Goal: Find specific page/section

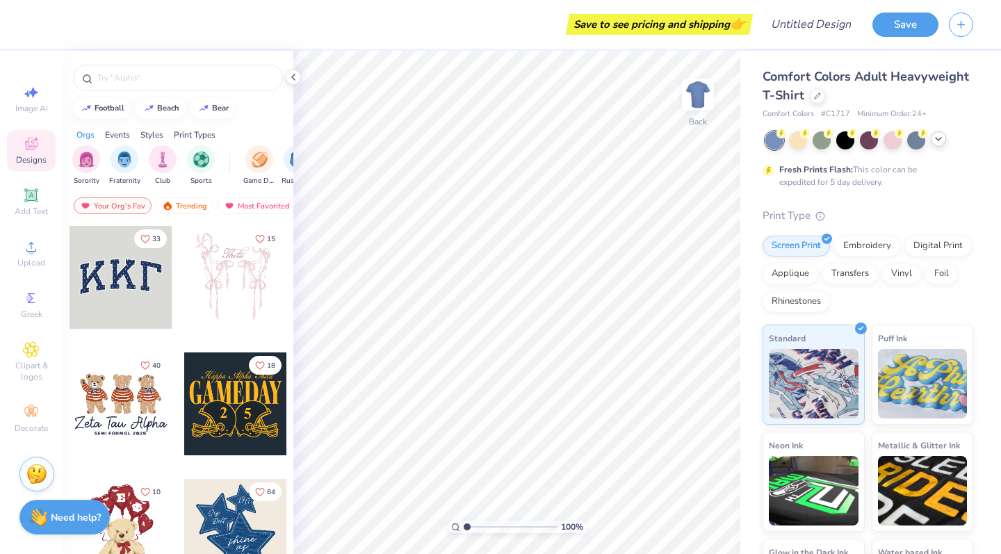
click at [936, 137] on icon at bounding box center [938, 138] width 11 height 11
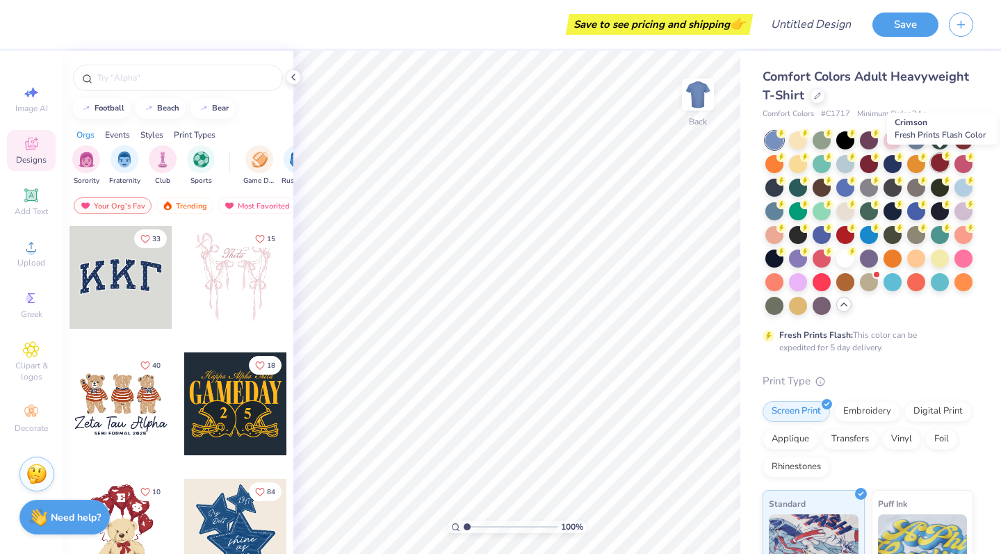
click at [940, 171] on div at bounding box center [940, 163] width 18 height 18
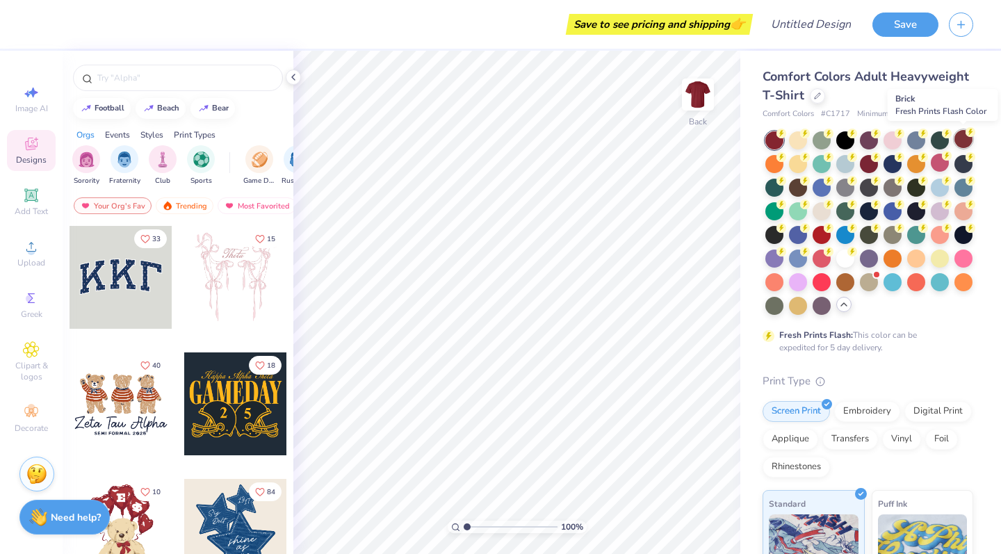
click at [965, 138] on div at bounding box center [963, 139] width 18 height 18
click at [822, 242] on div at bounding box center [821, 233] width 18 height 18
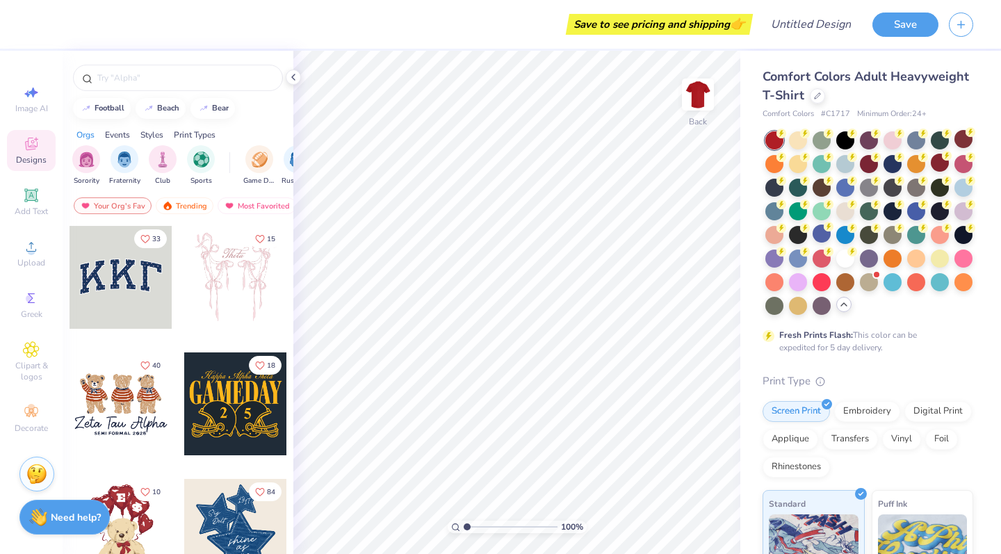
scroll to position [1, 0]
click at [254, 421] on div at bounding box center [235, 403] width 103 height 103
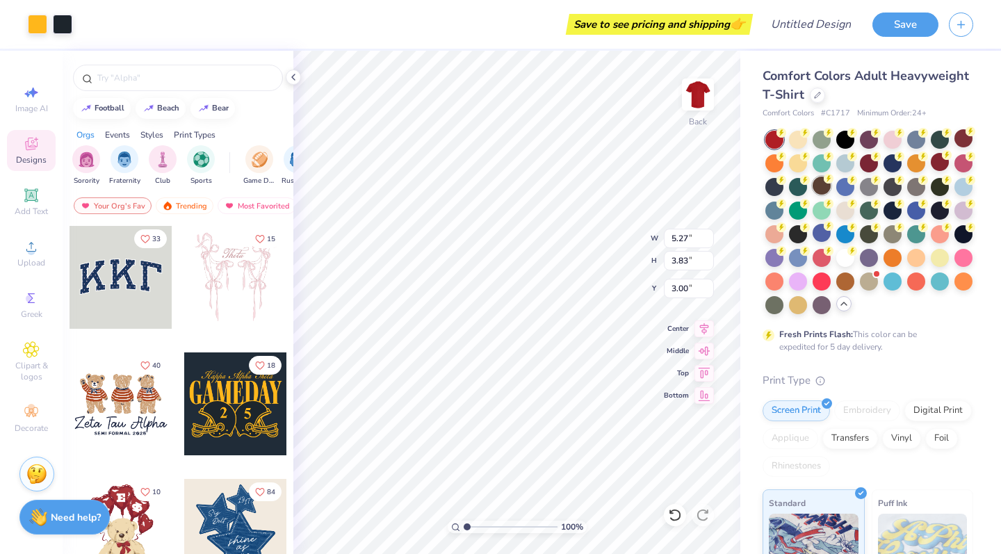
click at [822, 190] on div at bounding box center [821, 186] width 18 height 18
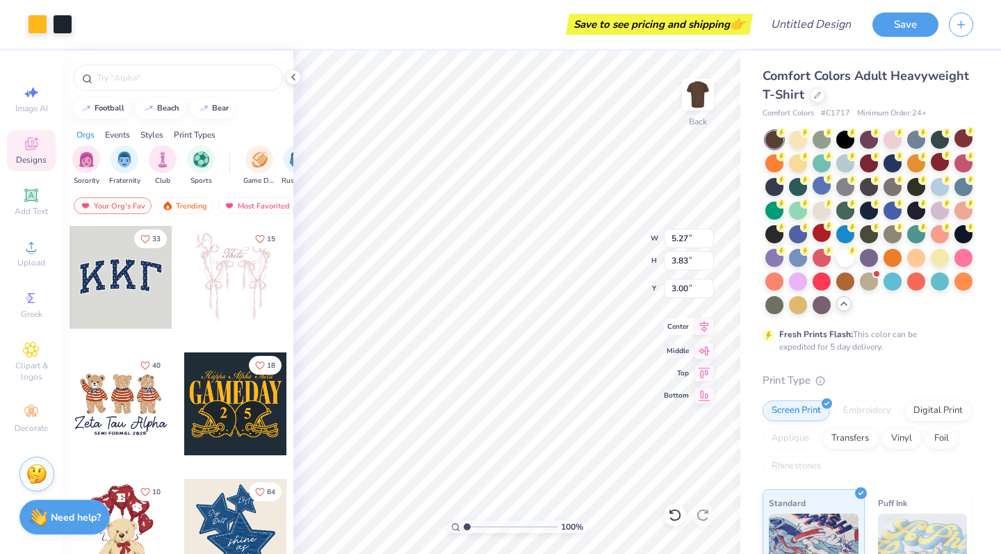
click at [706, 322] on div "100 % Back W 5.27 5.27 " H 3.83 3.83 " Y 3.00 3.00 " Center Middle Top Bottom" at bounding box center [516, 302] width 447 height 503
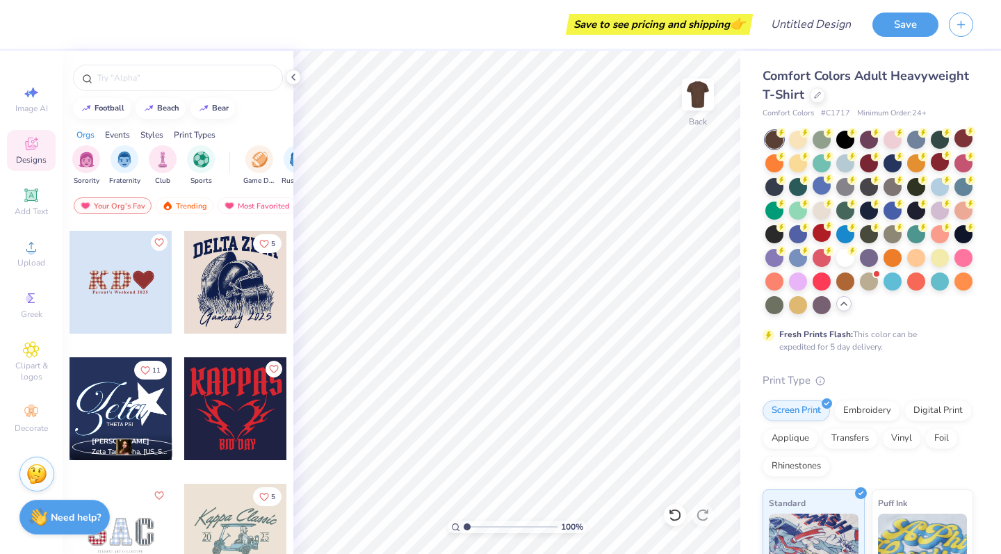
scroll to position [1635, 0]
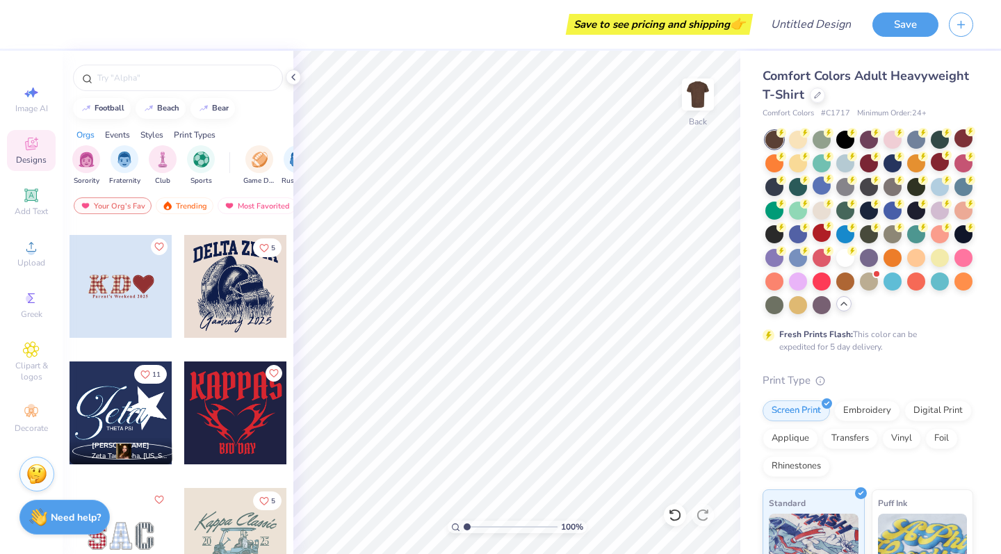
click at [226, 279] on div at bounding box center [235, 286] width 103 height 103
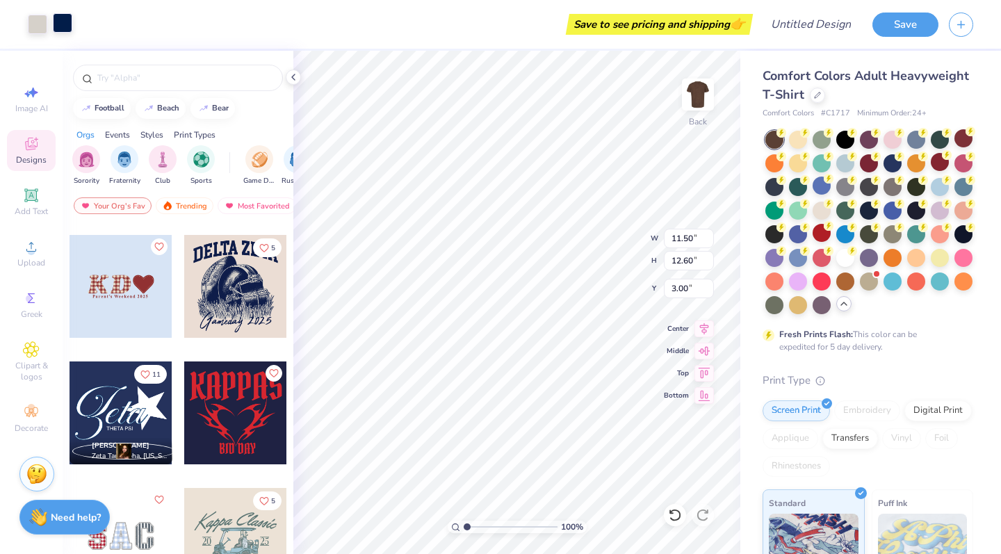
click at [65, 24] on div at bounding box center [62, 22] width 19 height 19
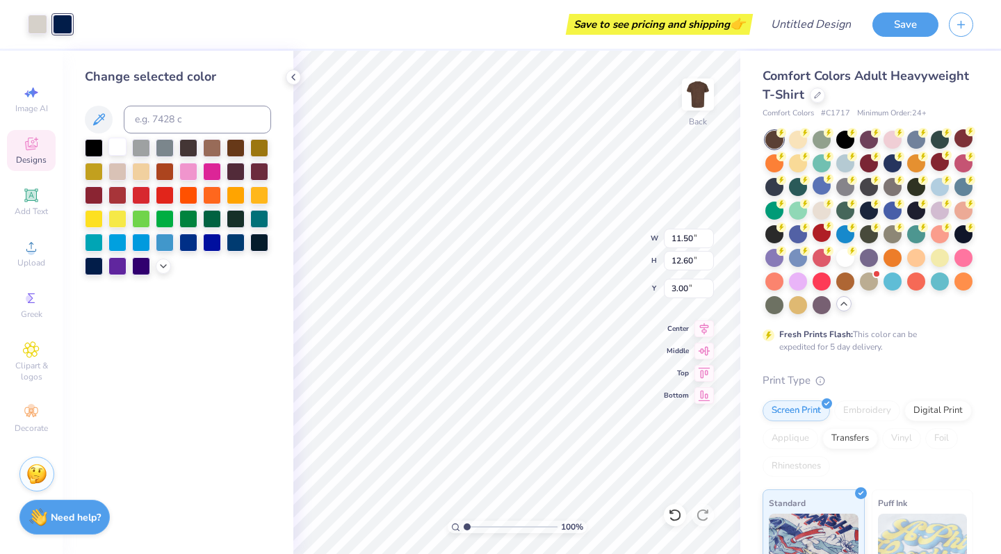
click at [123, 145] on div at bounding box center [117, 147] width 18 height 18
click at [122, 172] on div at bounding box center [117, 170] width 18 height 18
click at [214, 151] on div at bounding box center [212, 147] width 18 height 18
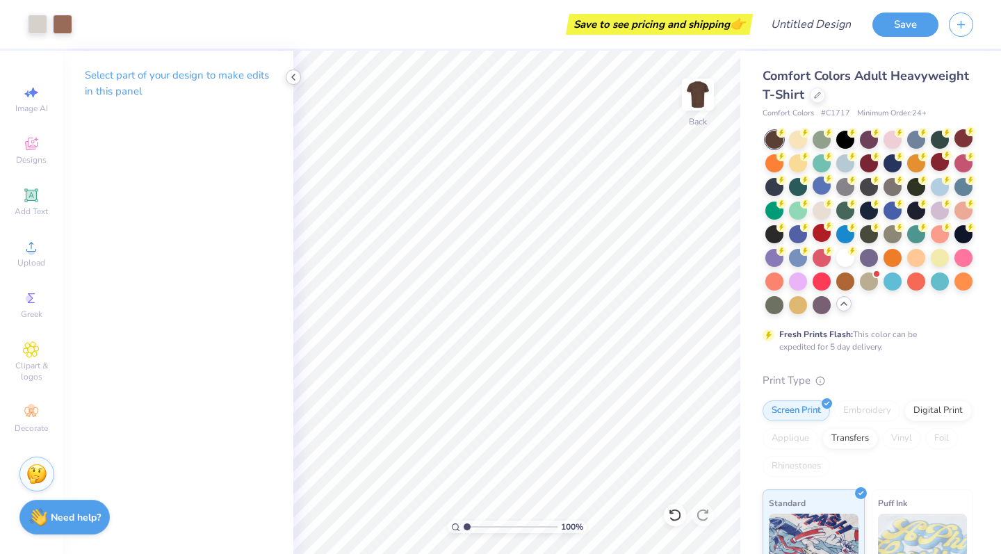
click at [290, 73] on icon at bounding box center [293, 77] width 11 height 11
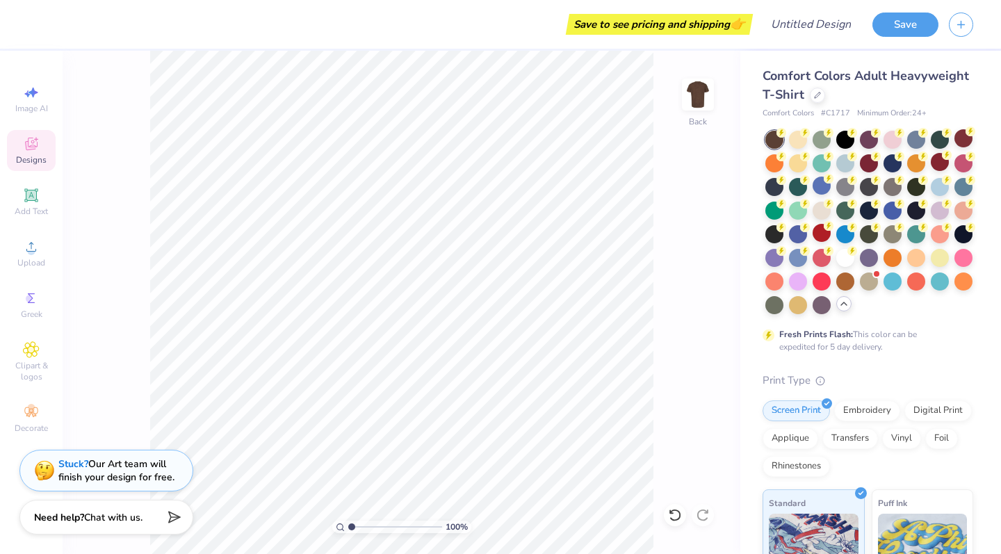
click at [26, 145] on icon at bounding box center [31, 144] width 13 height 13
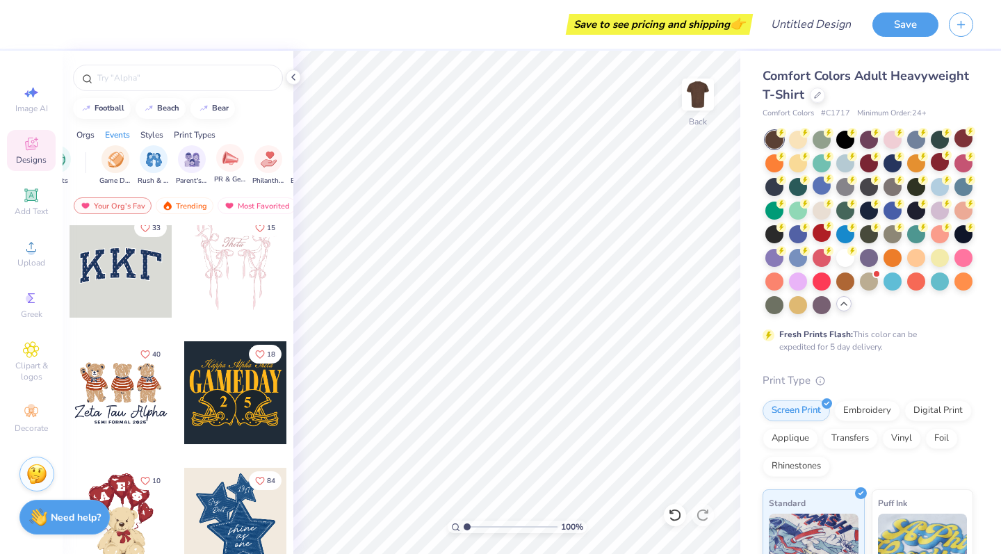
scroll to position [0, 148]
click at [196, 170] on div "Parent's Weekend" at bounding box center [188, 164] width 32 height 41
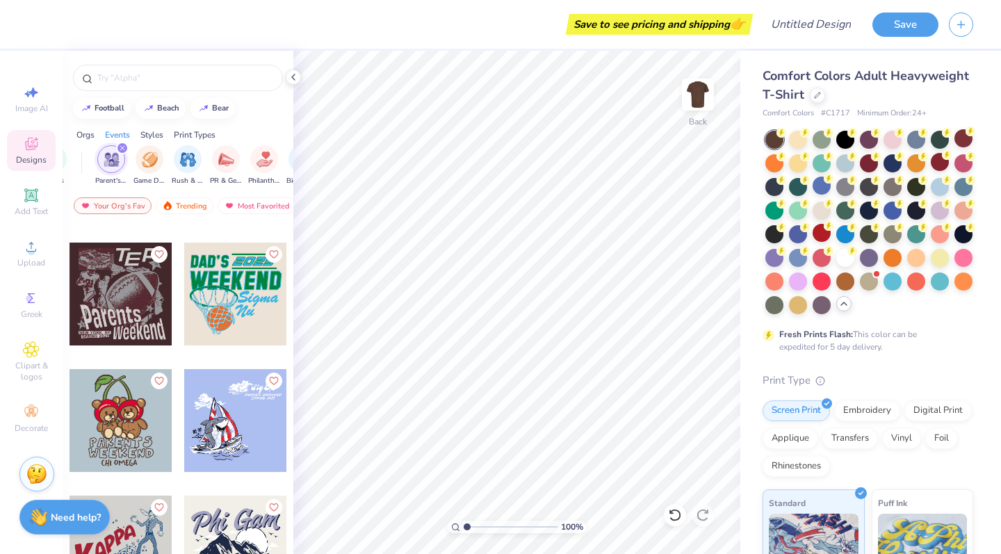
scroll to position [1879, 0]
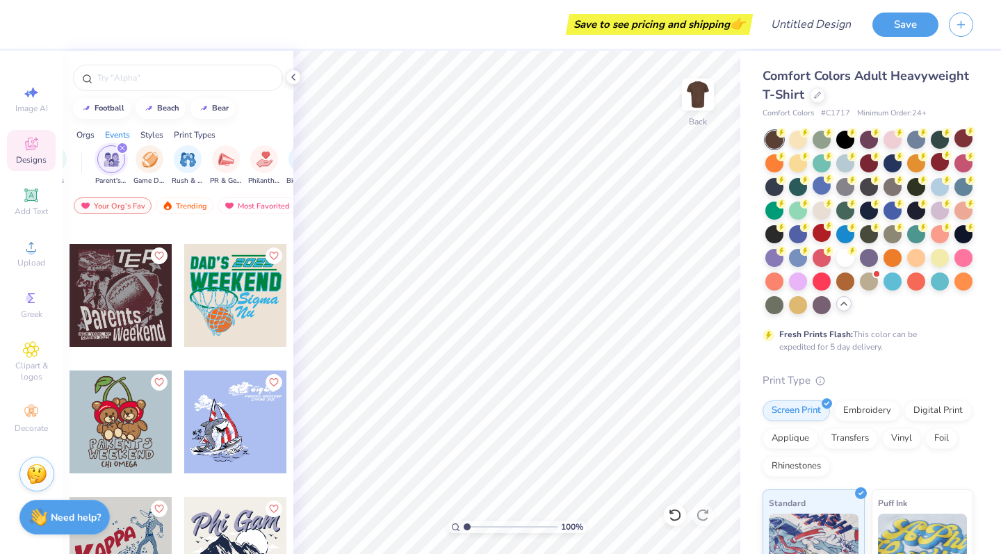
click at [135, 300] on div at bounding box center [120, 295] width 103 height 103
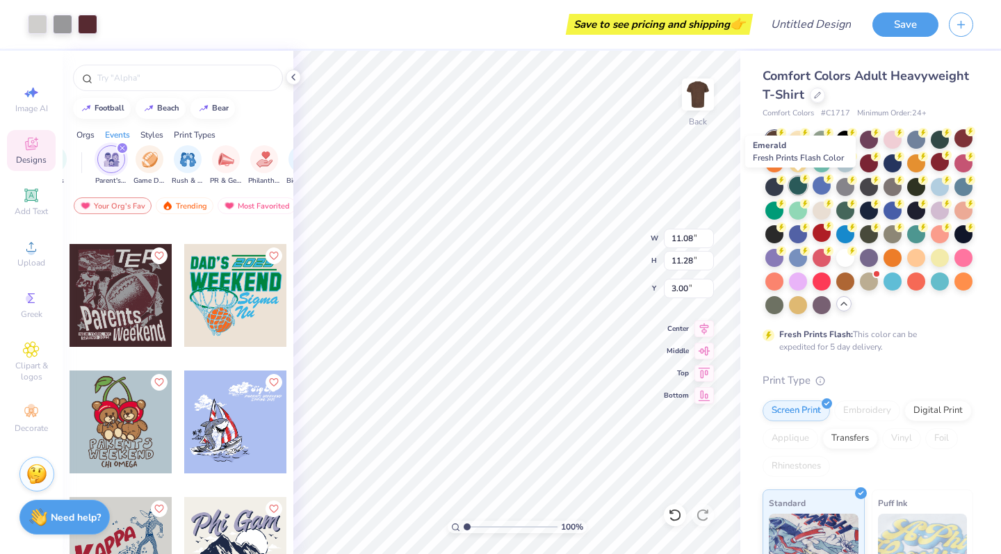
click at [798, 189] on div at bounding box center [798, 186] width 18 height 18
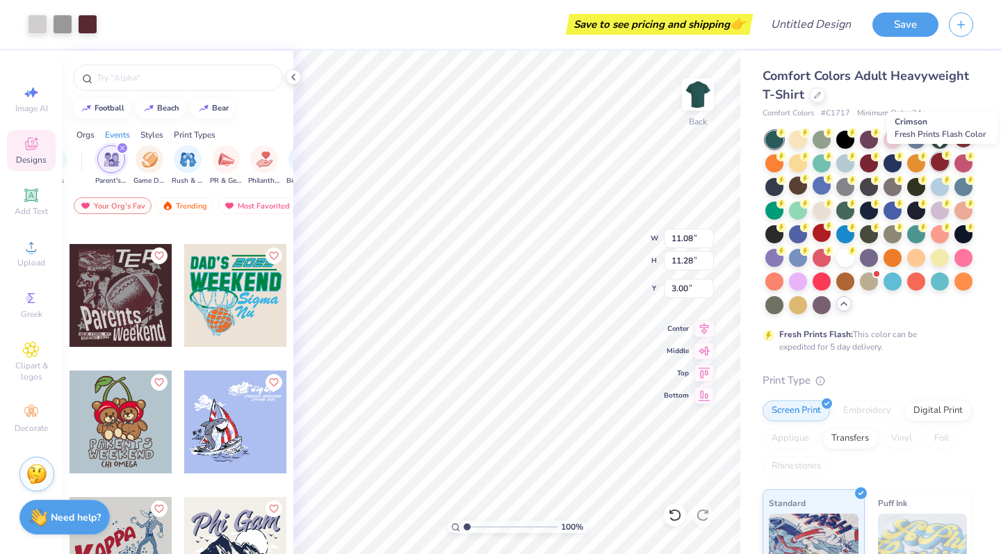
click at [940, 166] on div at bounding box center [940, 162] width 18 height 18
click at [963, 142] on div at bounding box center [963, 138] width 18 height 18
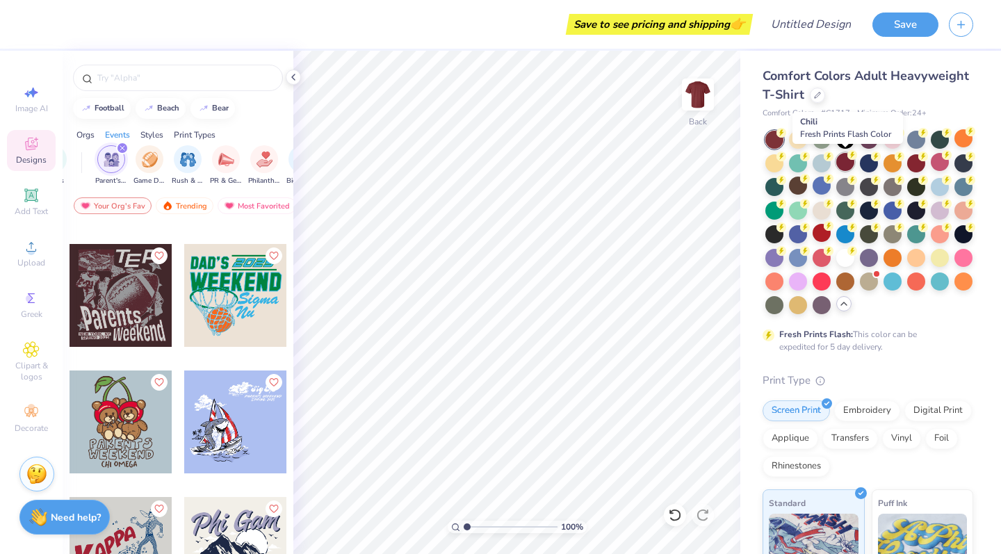
click at [844, 159] on div at bounding box center [845, 162] width 18 height 18
click at [961, 140] on div at bounding box center [963, 138] width 18 height 18
click at [920, 166] on div at bounding box center [916, 162] width 18 height 18
